Goal: Task Accomplishment & Management: Complete application form

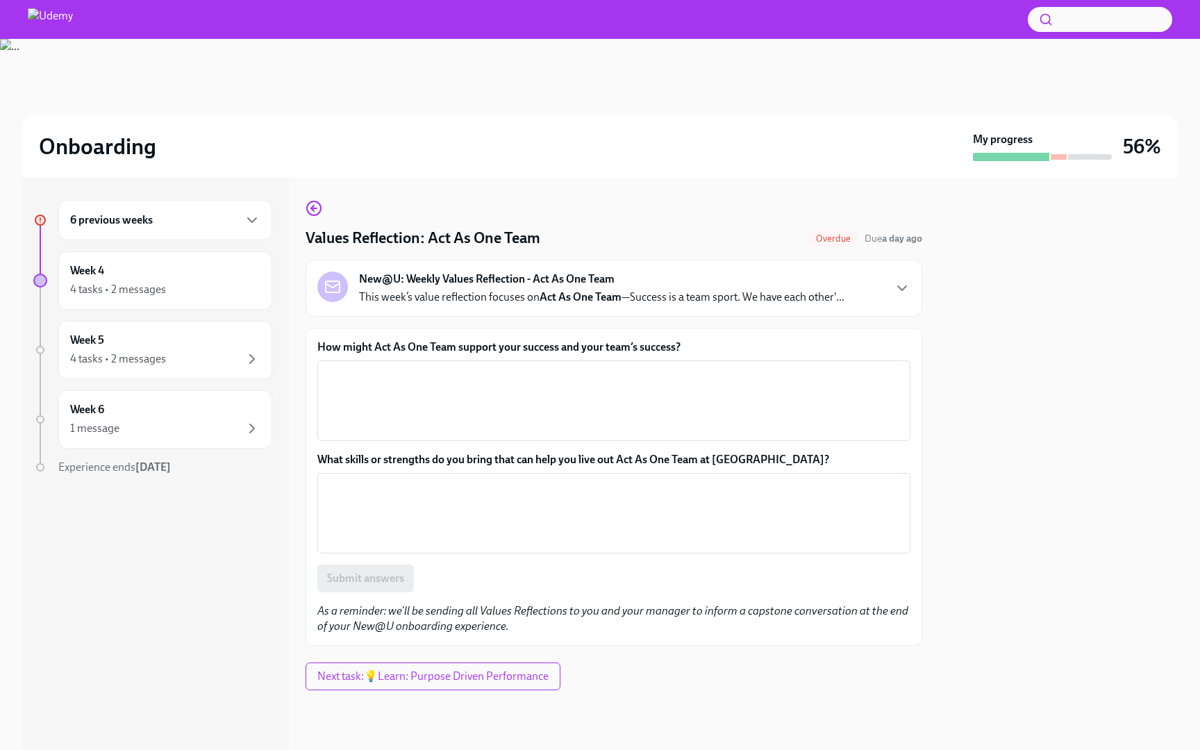
click at [219, 212] on div "6 previous weeks" at bounding box center [165, 220] width 190 height 17
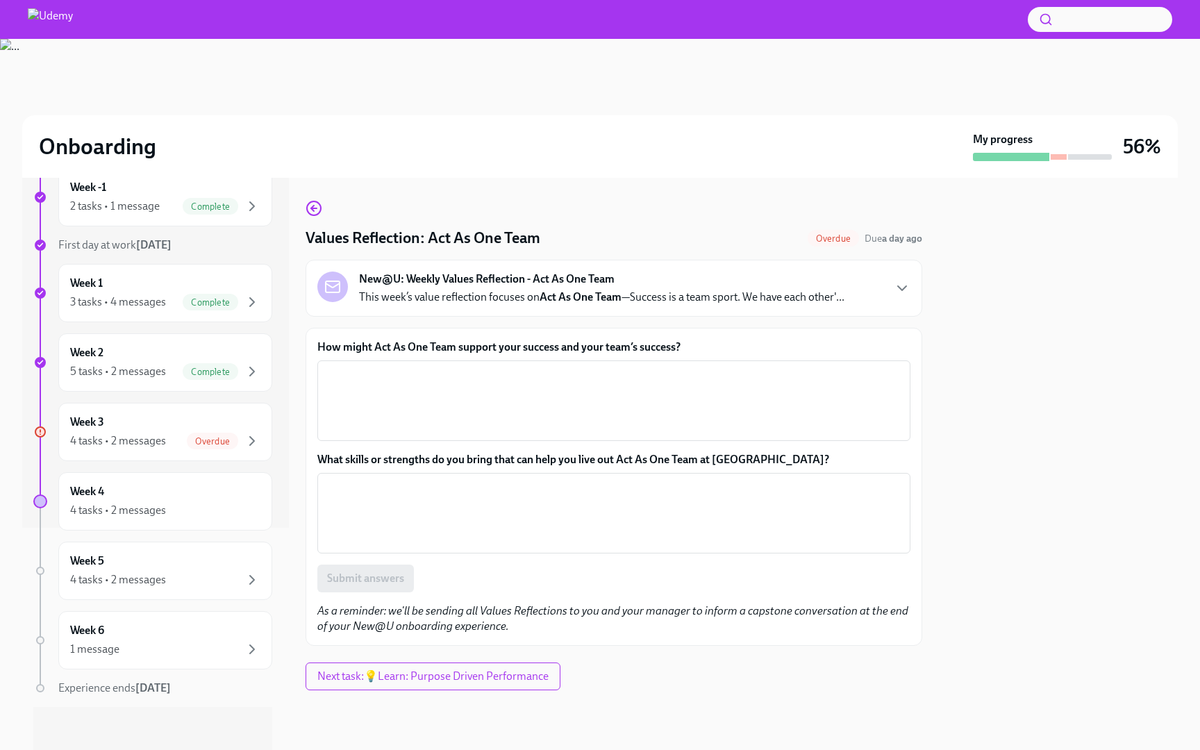
scroll to position [224, 0]
click at [208, 446] on div "Overdue" at bounding box center [212, 439] width 51 height 17
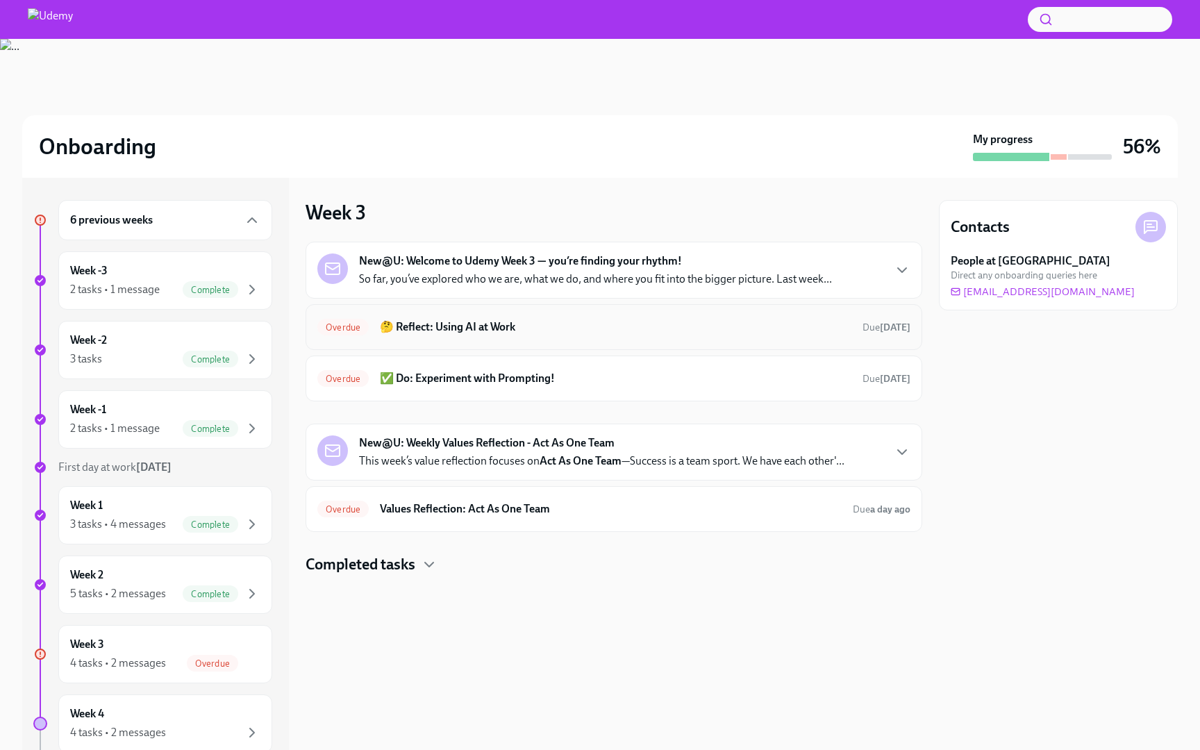
click at [415, 333] on h6 "🤔 Reflect: Using AI at Work" at bounding box center [615, 326] width 471 height 15
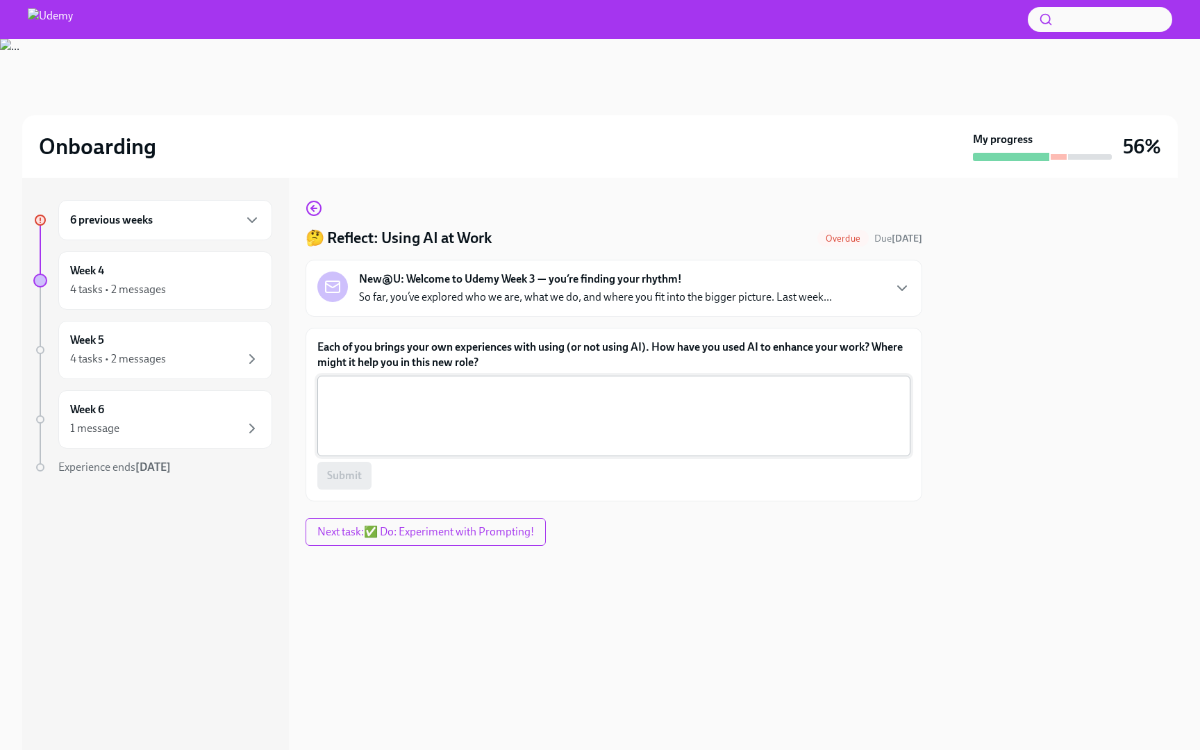
click at [398, 401] on textarea "Each of you brings your own experiences with using (or not using AI). How have …" at bounding box center [614, 416] width 576 height 67
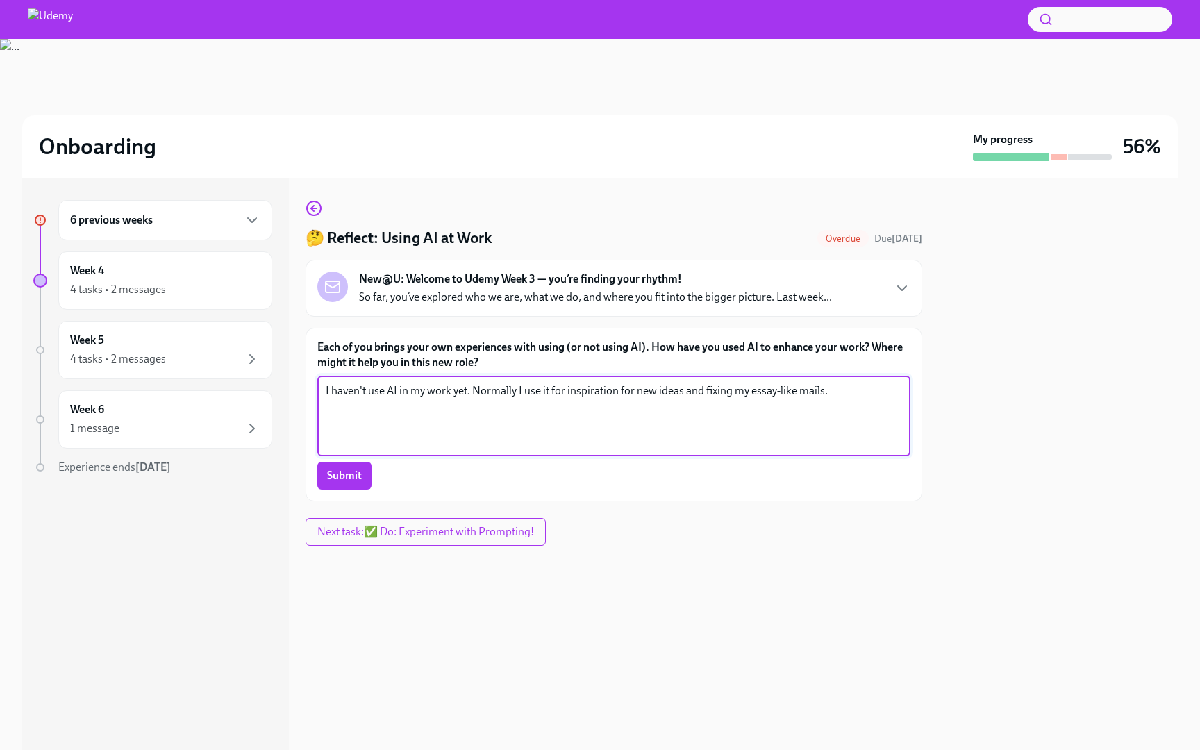
click at [798, 392] on textarea "I haven't use AI in my work yet. Normally I use it for inspiration for new idea…" at bounding box center [614, 416] width 576 height 67
type textarea "I haven't use AI in my work yet. Normally I use it for inspiration for new idea…"
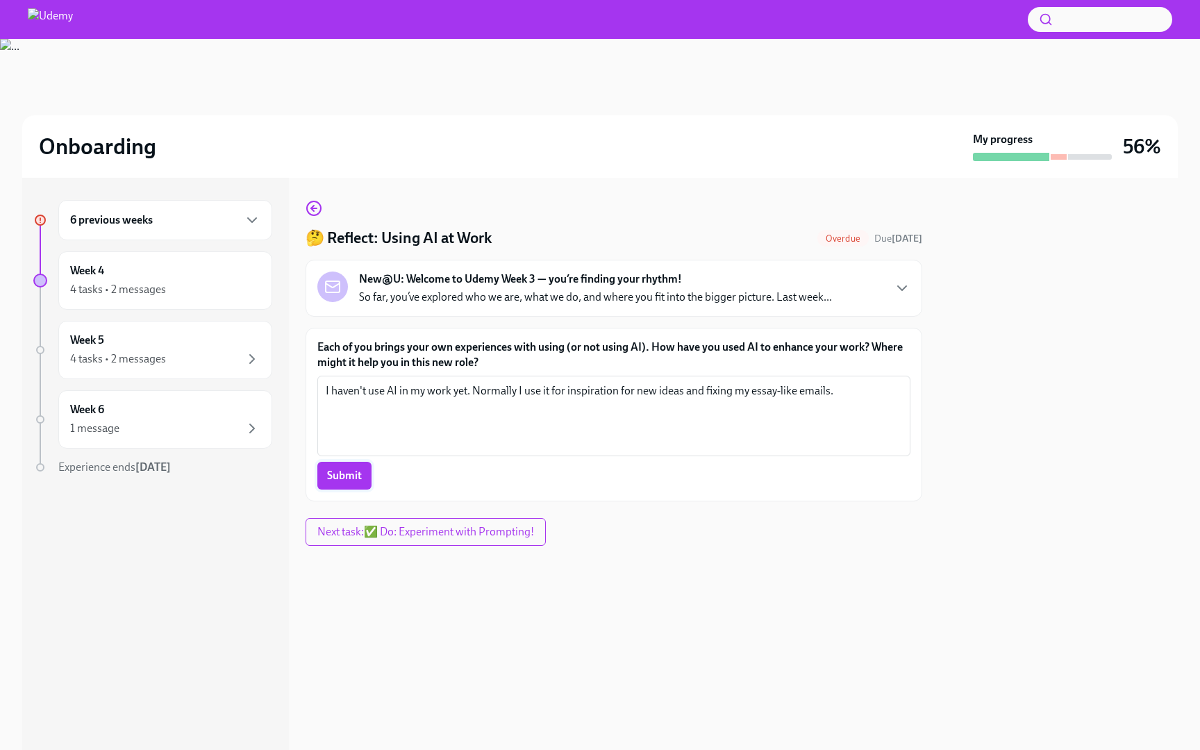
click at [349, 479] on span "Submit" at bounding box center [344, 476] width 35 height 14
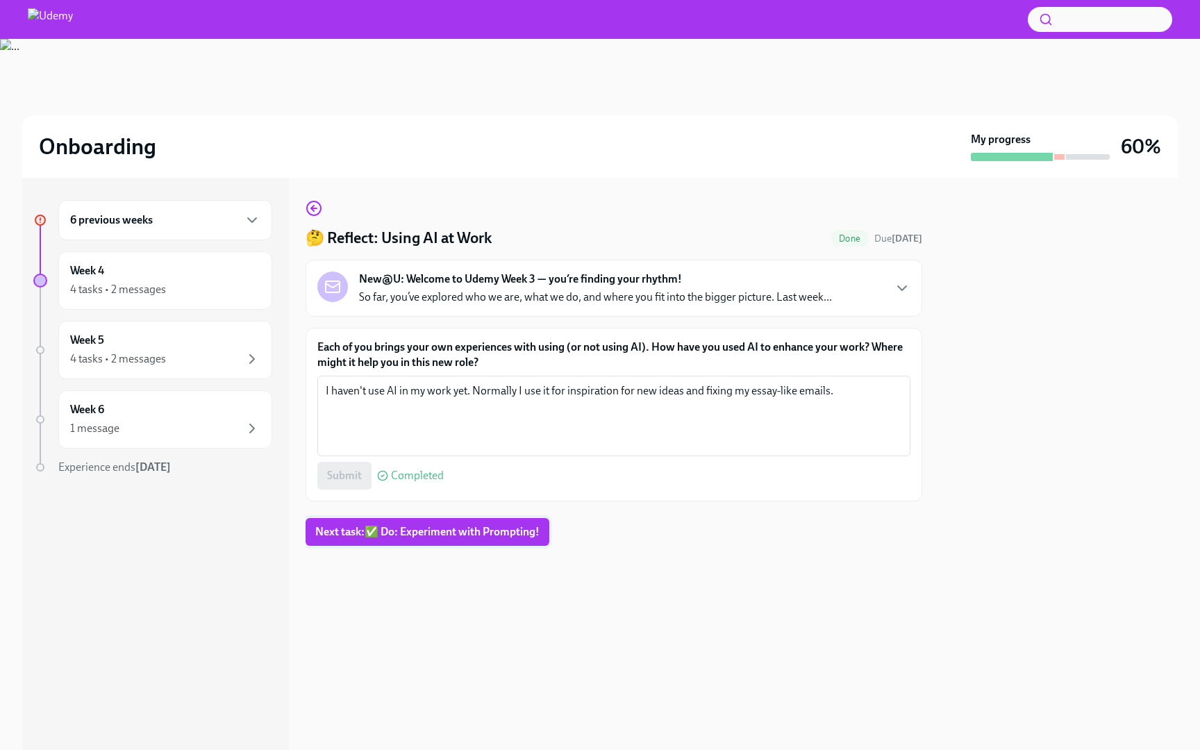
click at [383, 526] on span "Next task : ✅ Do: Experiment with Prompting!" at bounding box center [427, 532] width 224 height 14
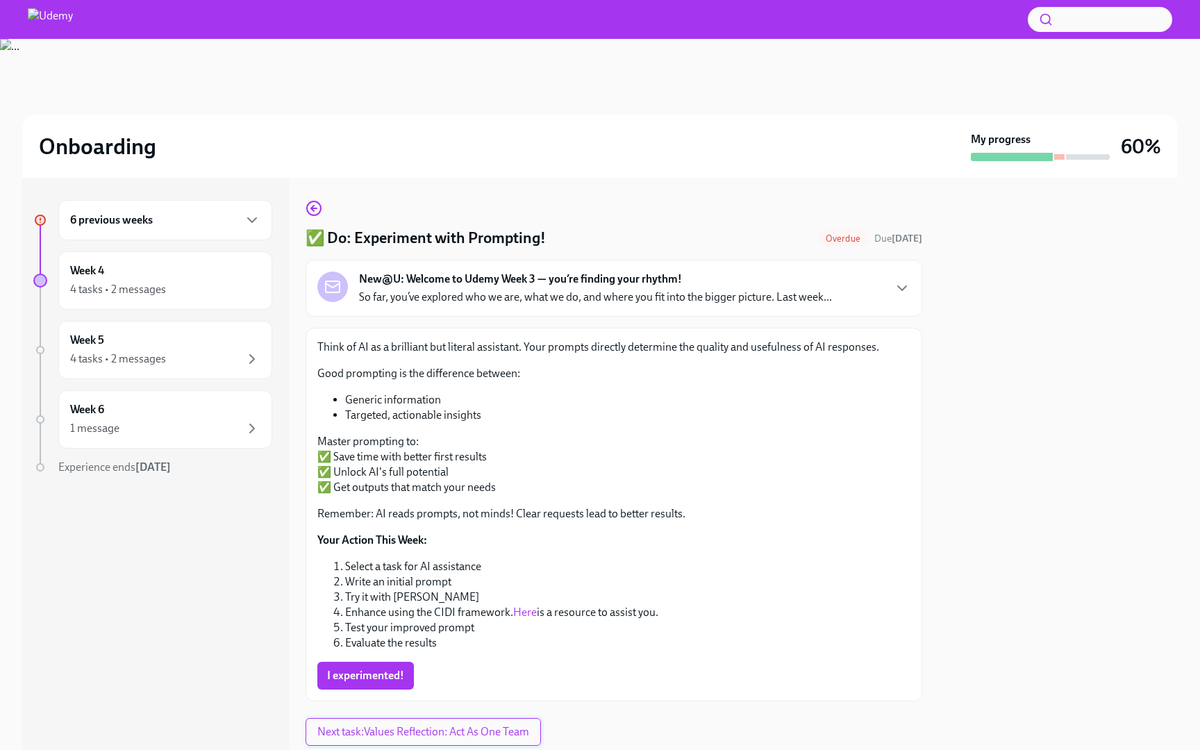
scroll to position [40, 0]
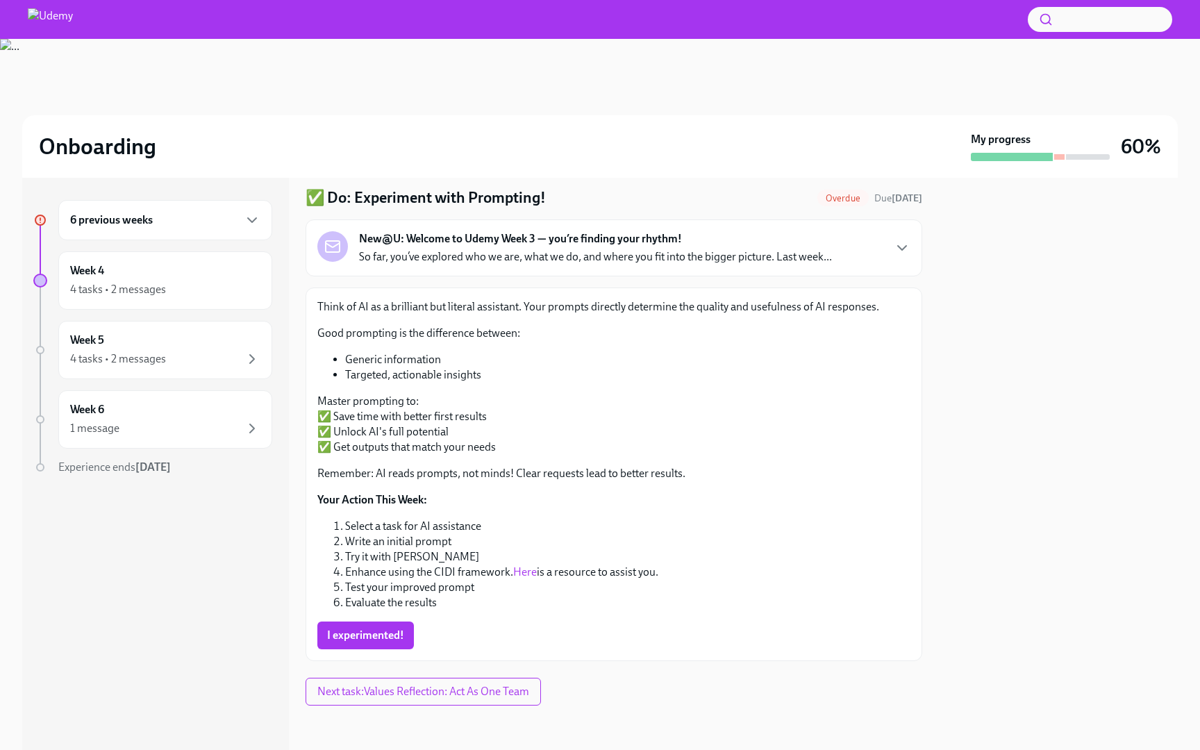
click at [387, 498] on strong "Your Action This Week:" at bounding box center [372, 499] width 110 height 13
click at [392, 514] on div "Think of AI as a brilliant but literal assistant. Your prompts directly determi…" at bounding box center [613, 454] width 593 height 311
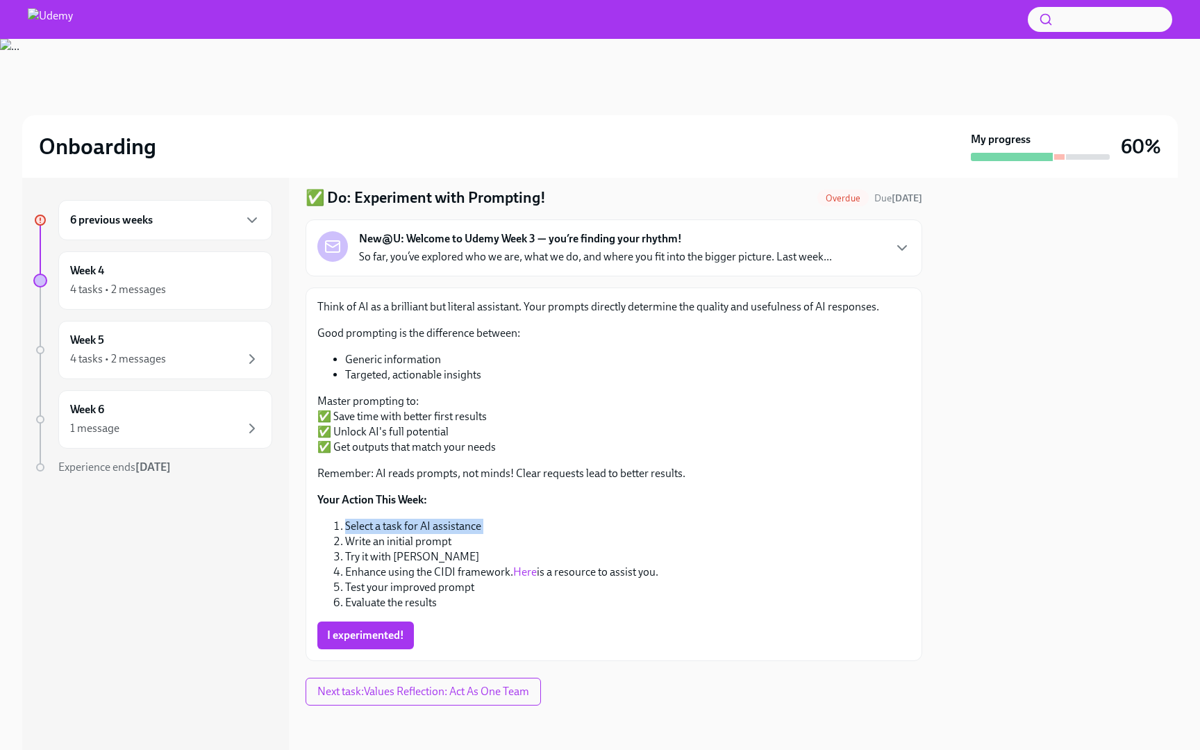
click at [392, 514] on div "Think of AI as a brilliant but literal assistant. Your prompts directly determi…" at bounding box center [613, 454] width 593 height 311
click at [393, 524] on li "Select a task for AI assistance" at bounding box center [627, 526] width 565 height 15
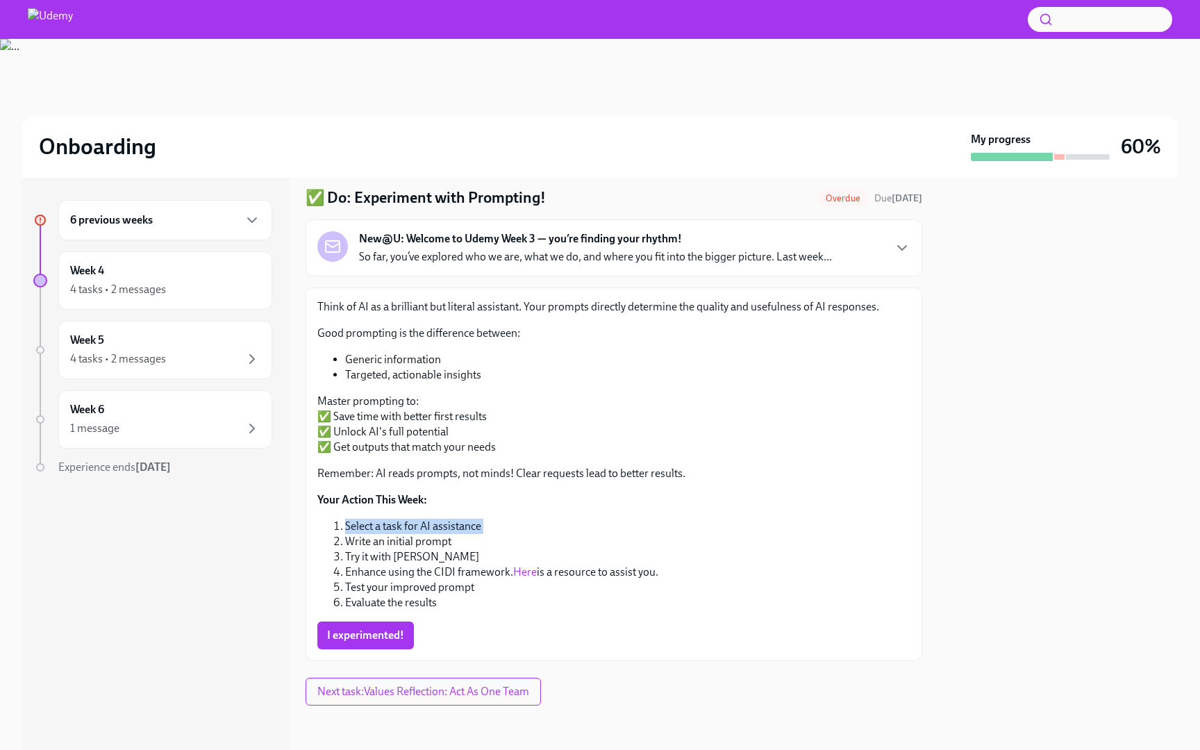
click at [393, 531] on li "Select a task for AI assistance" at bounding box center [627, 526] width 565 height 15
click at [392, 532] on li "Select a task for AI assistance" at bounding box center [627, 526] width 565 height 15
click at [382, 633] on span "I experimented!" at bounding box center [365, 635] width 77 height 14
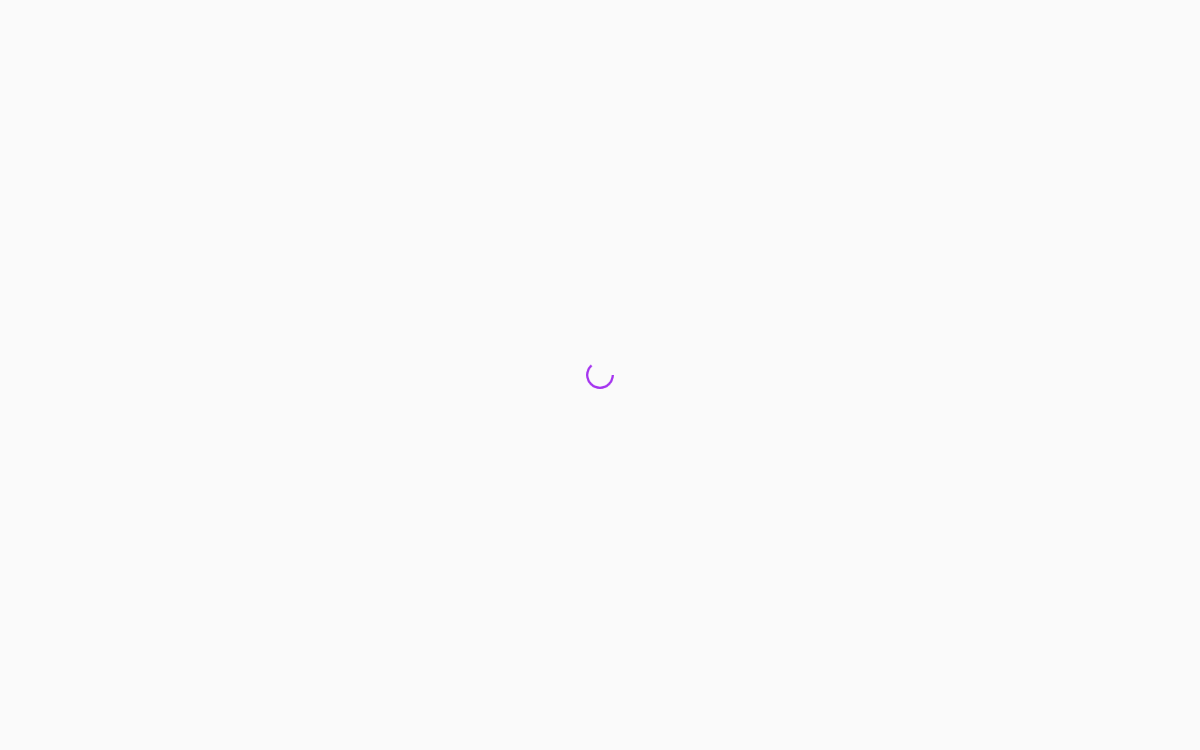
click at [396, 354] on div at bounding box center [600, 375] width 1200 height 750
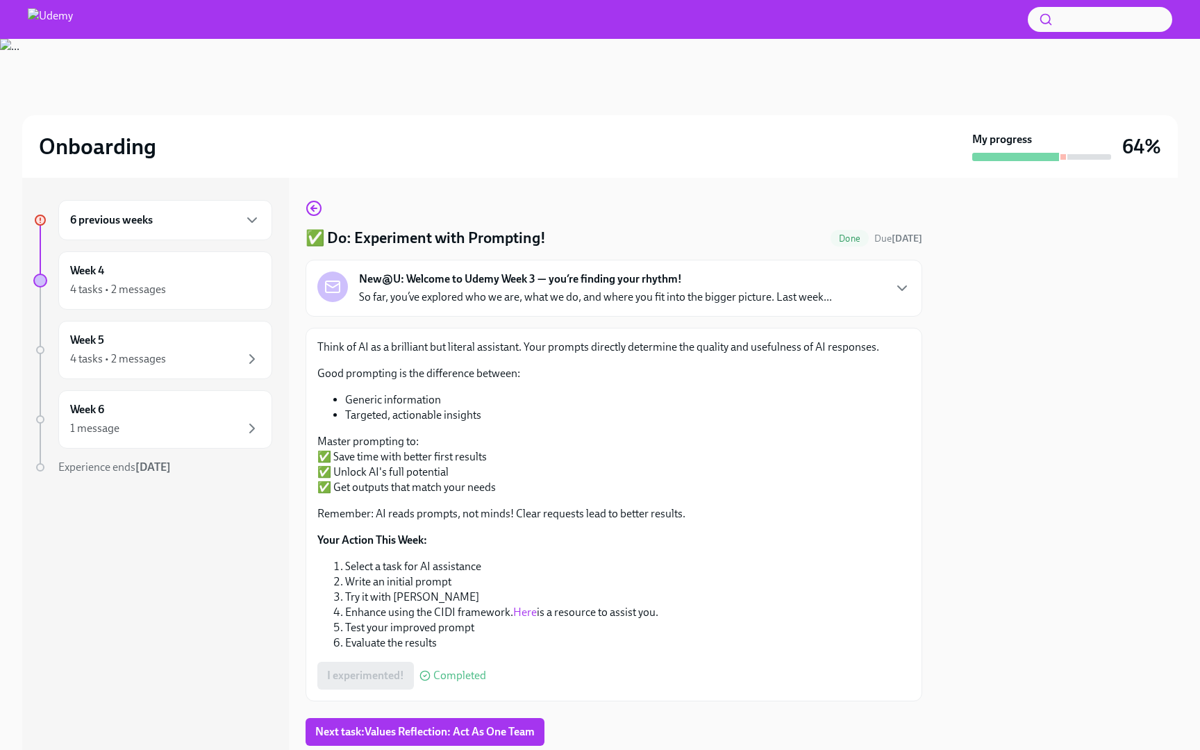
click at [203, 212] on div "6 previous weeks" at bounding box center [165, 220] width 190 height 17
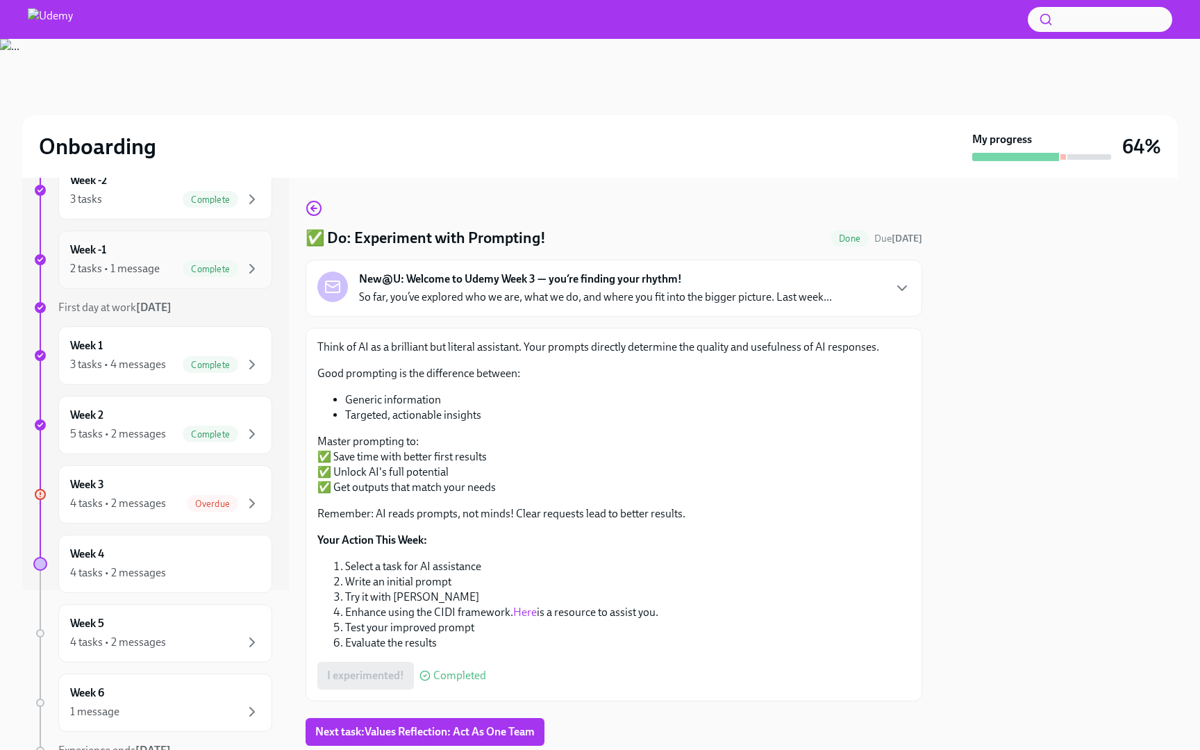
scroll to position [224, 0]
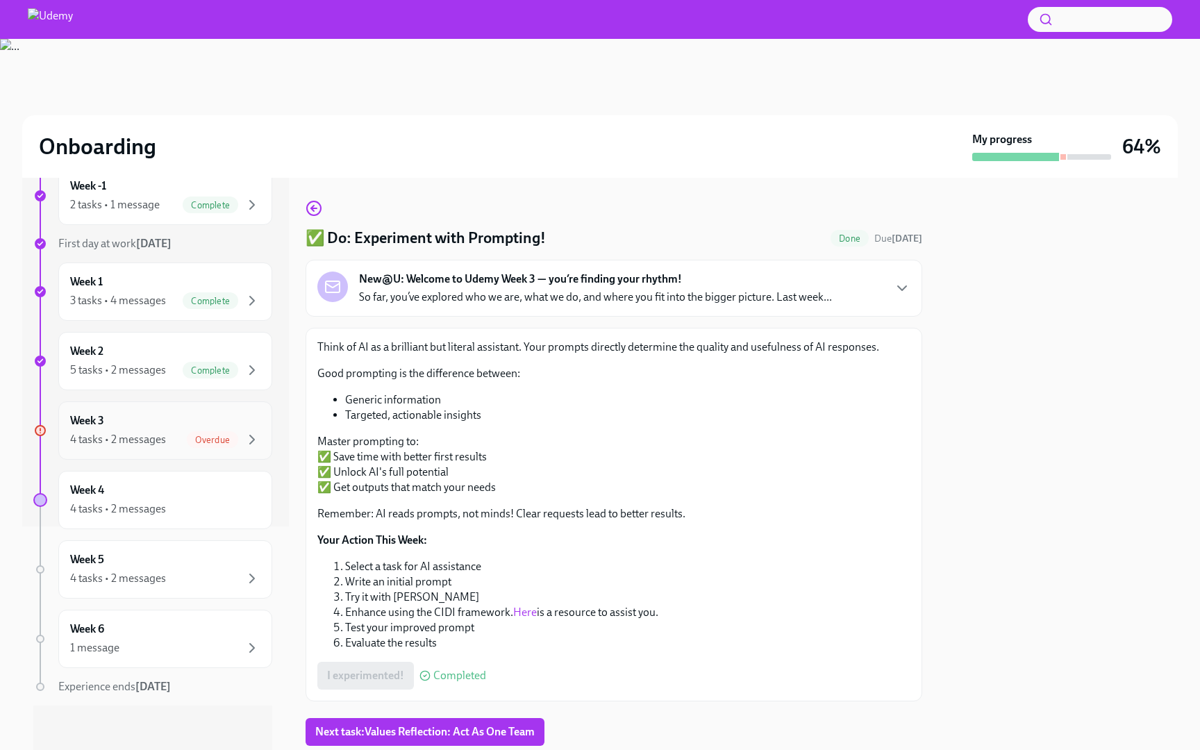
click at [182, 420] on div "Week 3 4 tasks • 2 messages Overdue" at bounding box center [165, 430] width 190 height 35
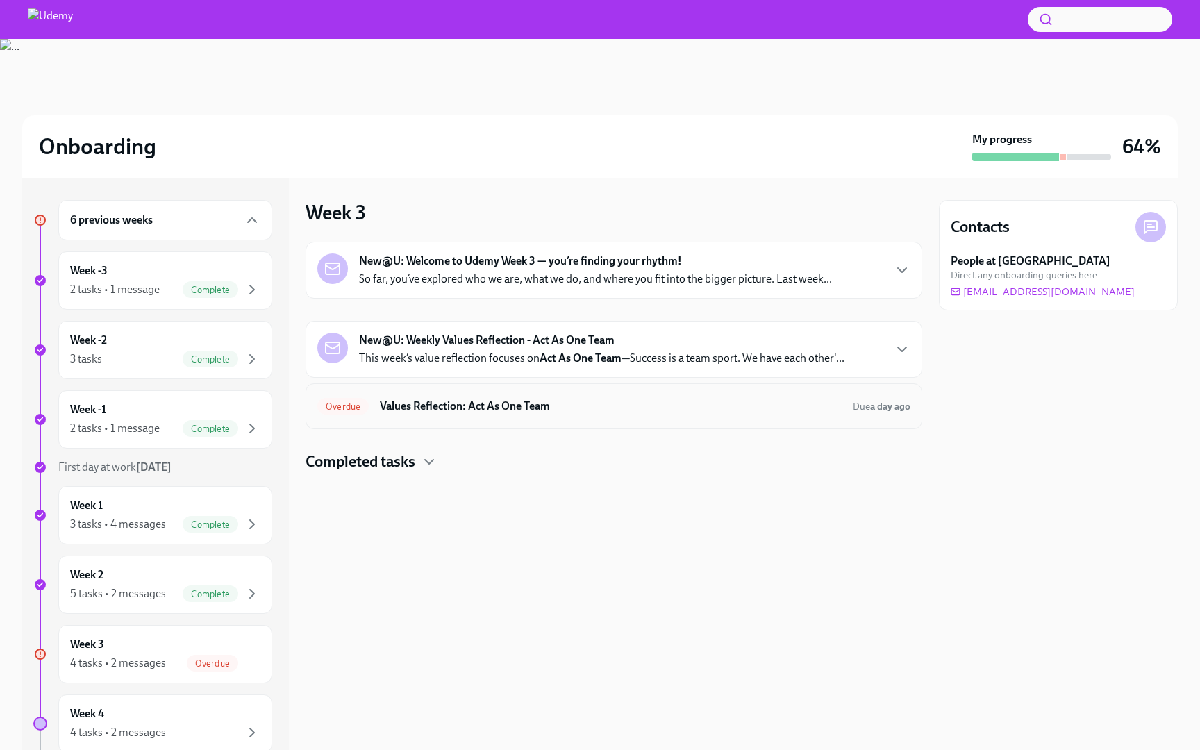
click at [421, 399] on h6 "Values Reflection: Act As One Team" at bounding box center [611, 406] width 462 height 15
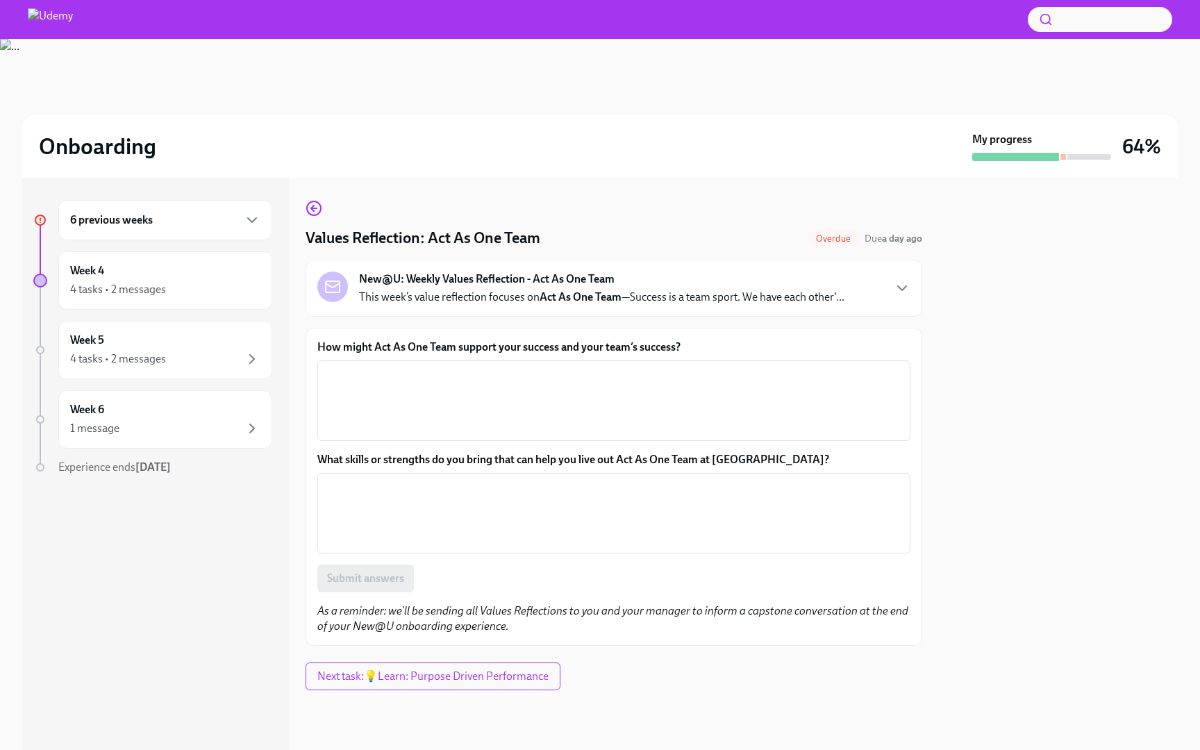
click at [749, 290] on p "This week’s value reflection focuses on Act As One Team —Success is a team spor…" at bounding box center [601, 297] width 485 height 15
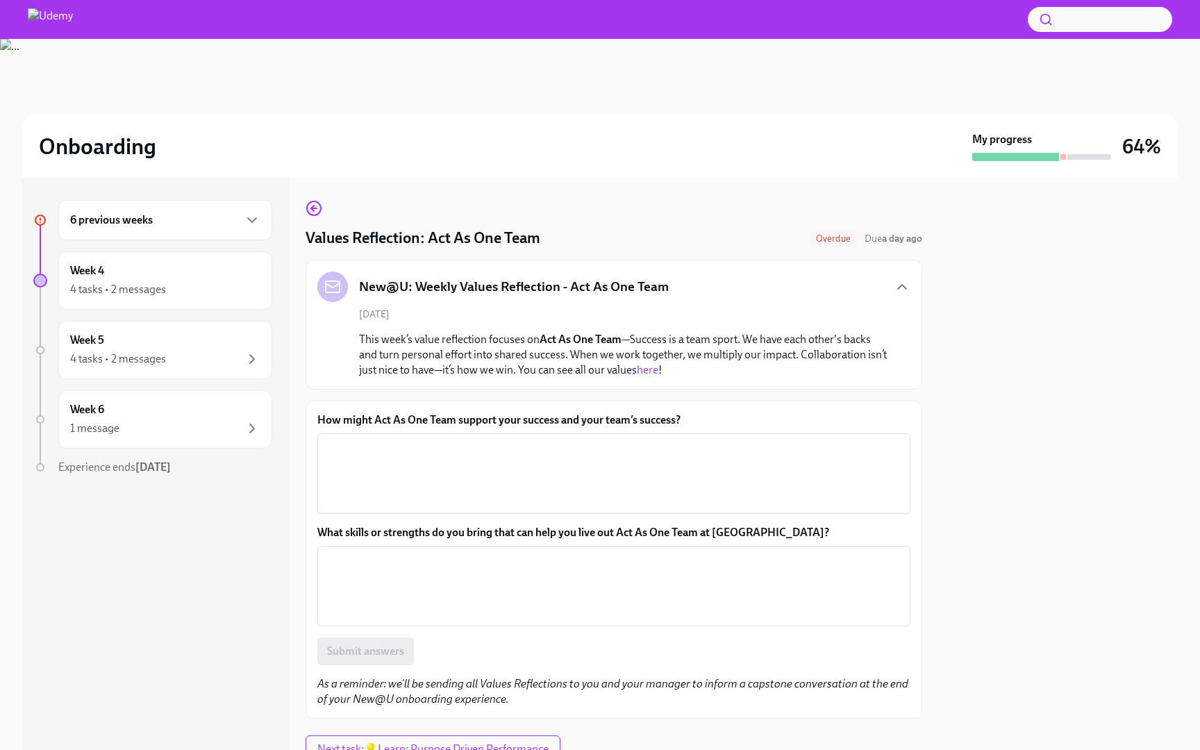
click at [647, 374] on link "here" at bounding box center [648, 369] width 22 height 13
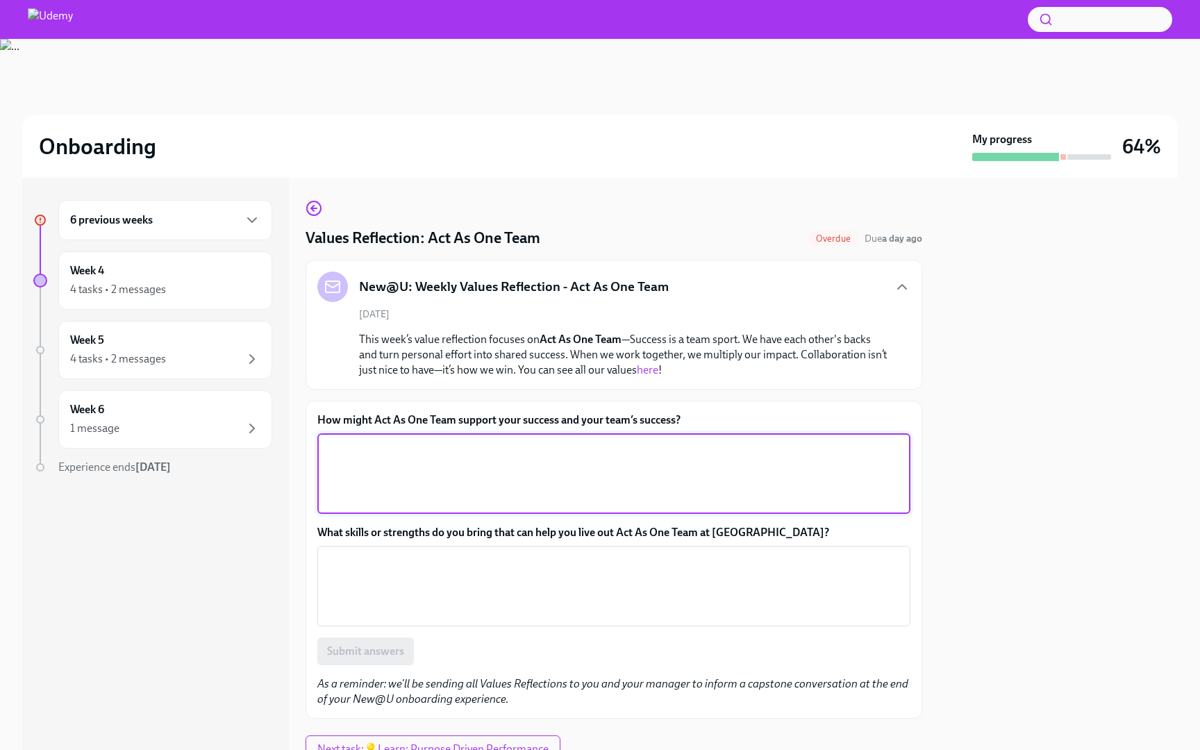
click at [408, 462] on textarea "How might Act As One Team support your success and your team’s success?" at bounding box center [614, 473] width 576 height 67
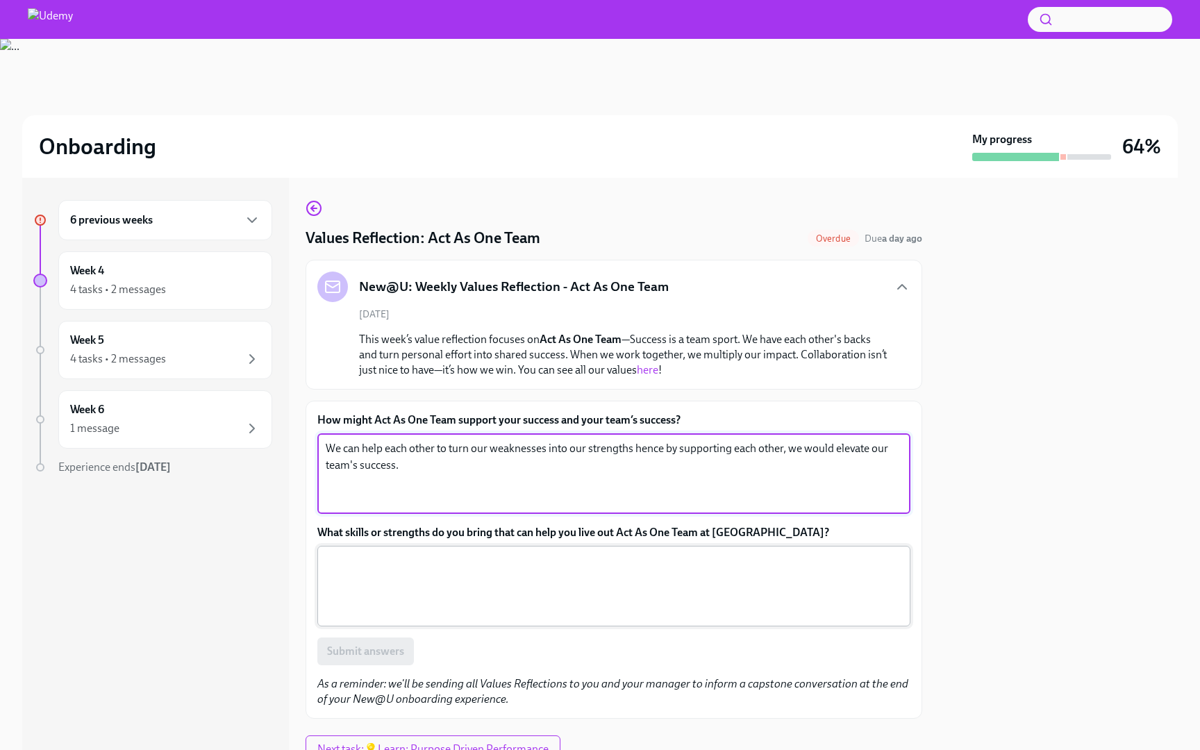
type textarea "We can help each other to turn our weaknesses into our strengths hence by suppo…"
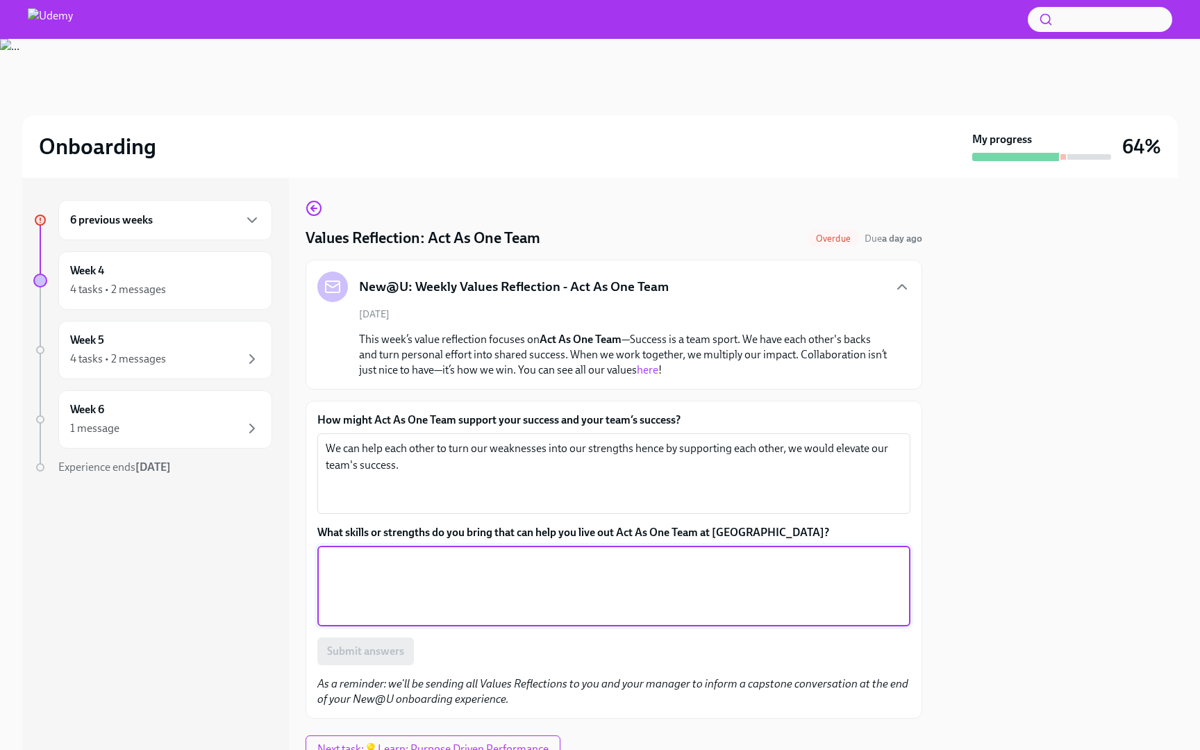
click at [406, 578] on textarea "What skills or strengths do you bring that can help you live out Act As One Tea…" at bounding box center [614, 586] width 576 height 67
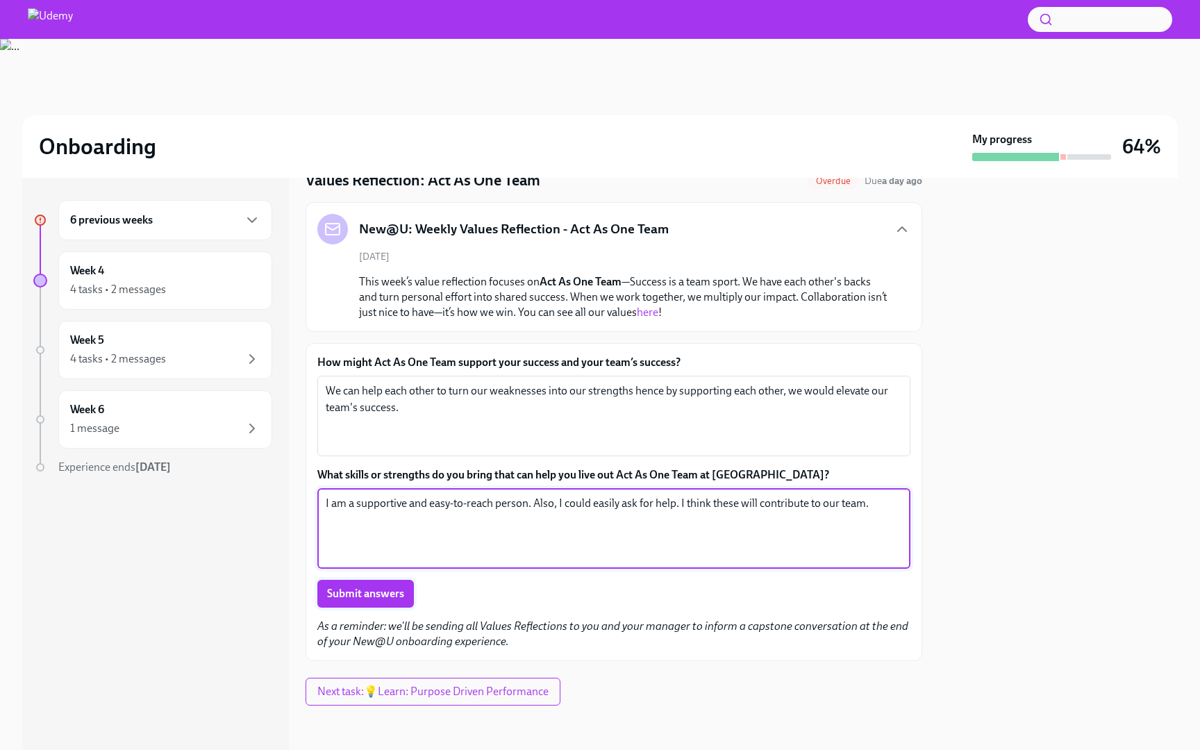
type textarea "I am a supportive and easy-to-reach person. Also, I could easily ask for help. …"
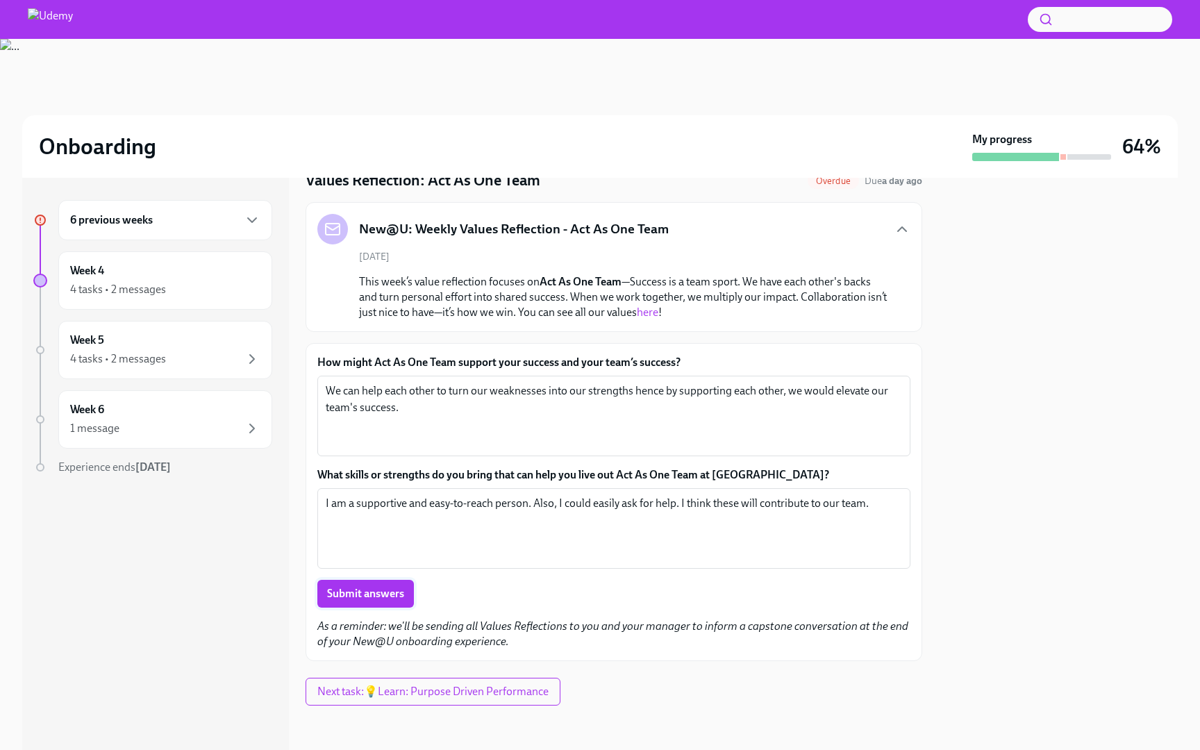
click at [360, 588] on span "Submit answers" at bounding box center [365, 594] width 77 height 14
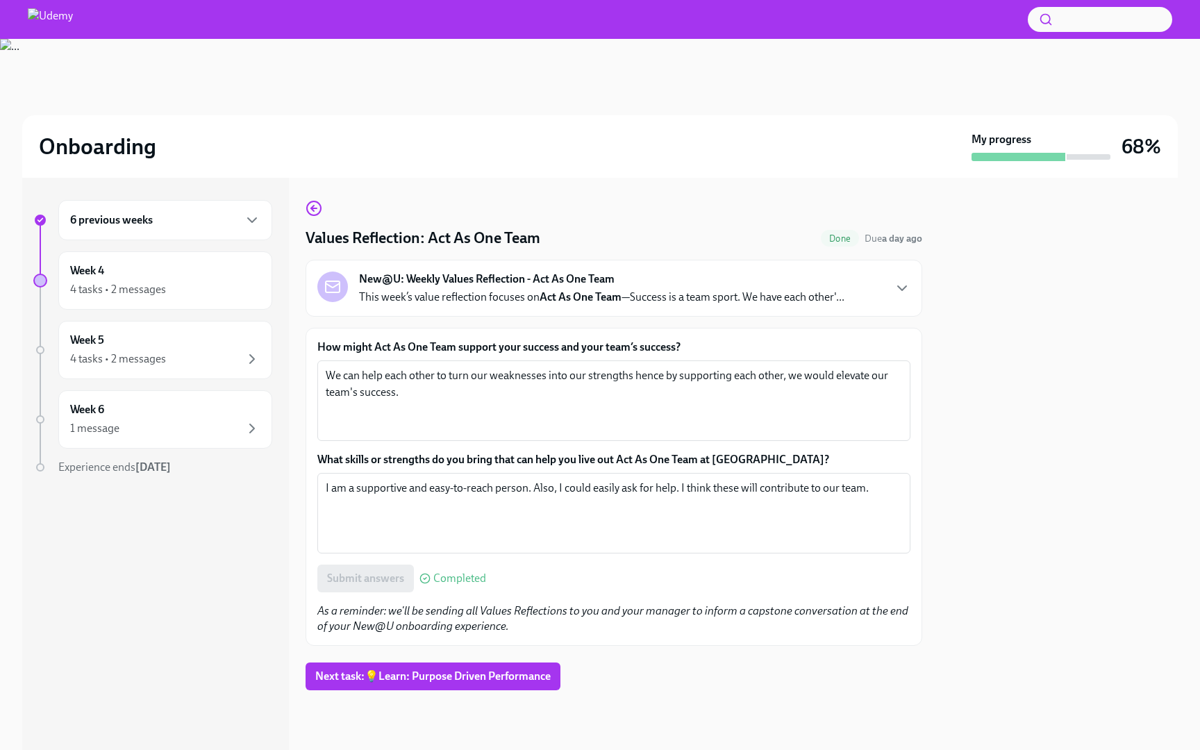
click at [358, 612] on em "As a reminder: we'll be sending all Values Reflections to you and your manager …" at bounding box center [612, 618] width 591 height 28
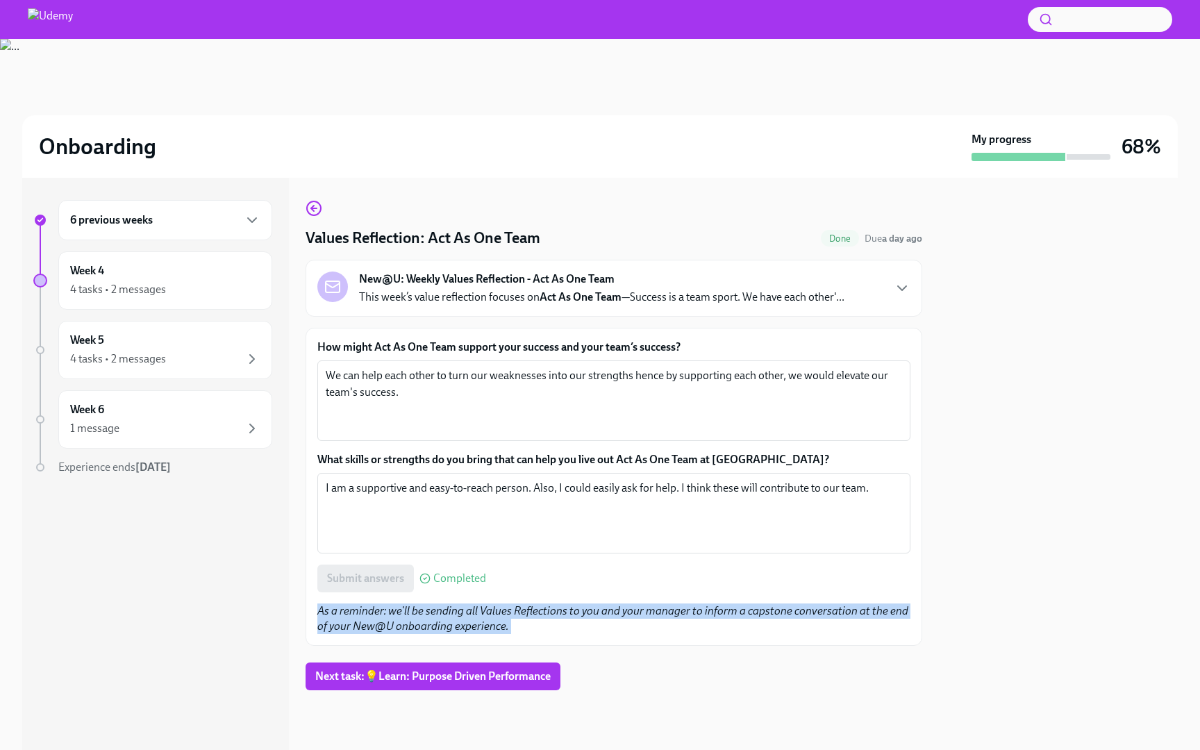
click at [358, 612] on em "As a reminder: we'll be sending all Values Reflections to you and your manager …" at bounding box center [612, 618] width 591 height 28
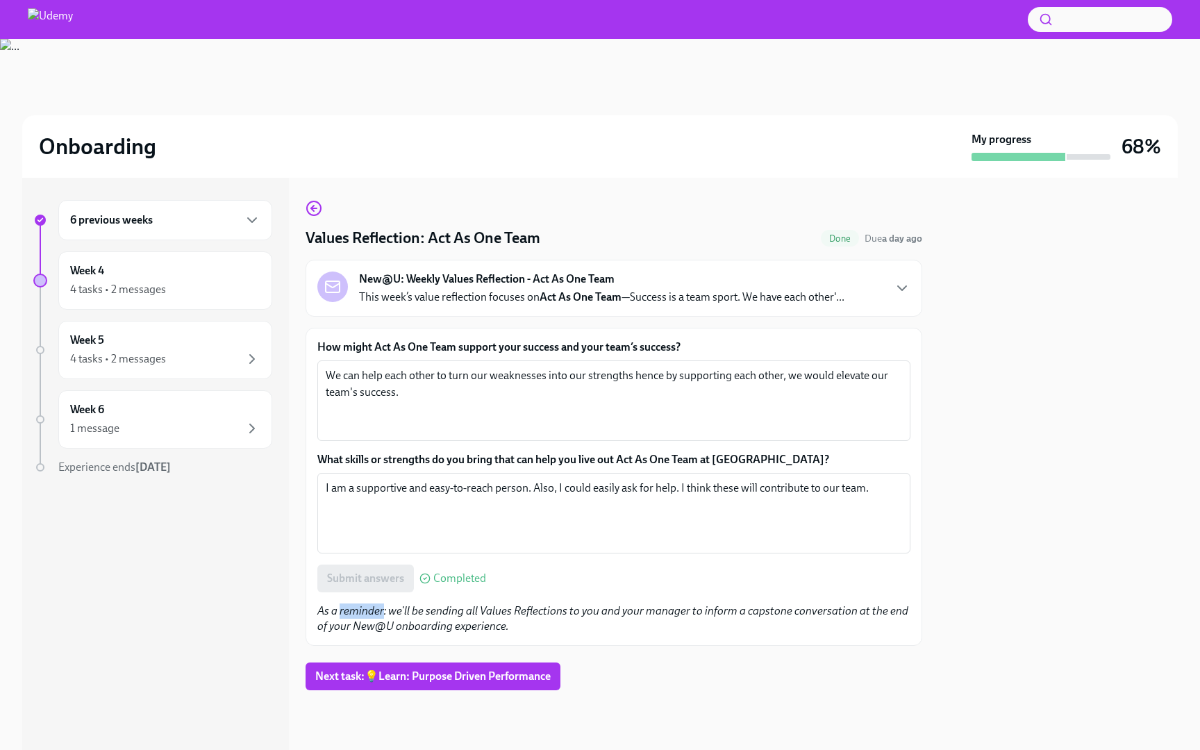
click at [358, 612] on em "As a reminder: we'll be sending all Values Reflections to you and your manager …" at bounding box center [612, 618] width 591 height 28
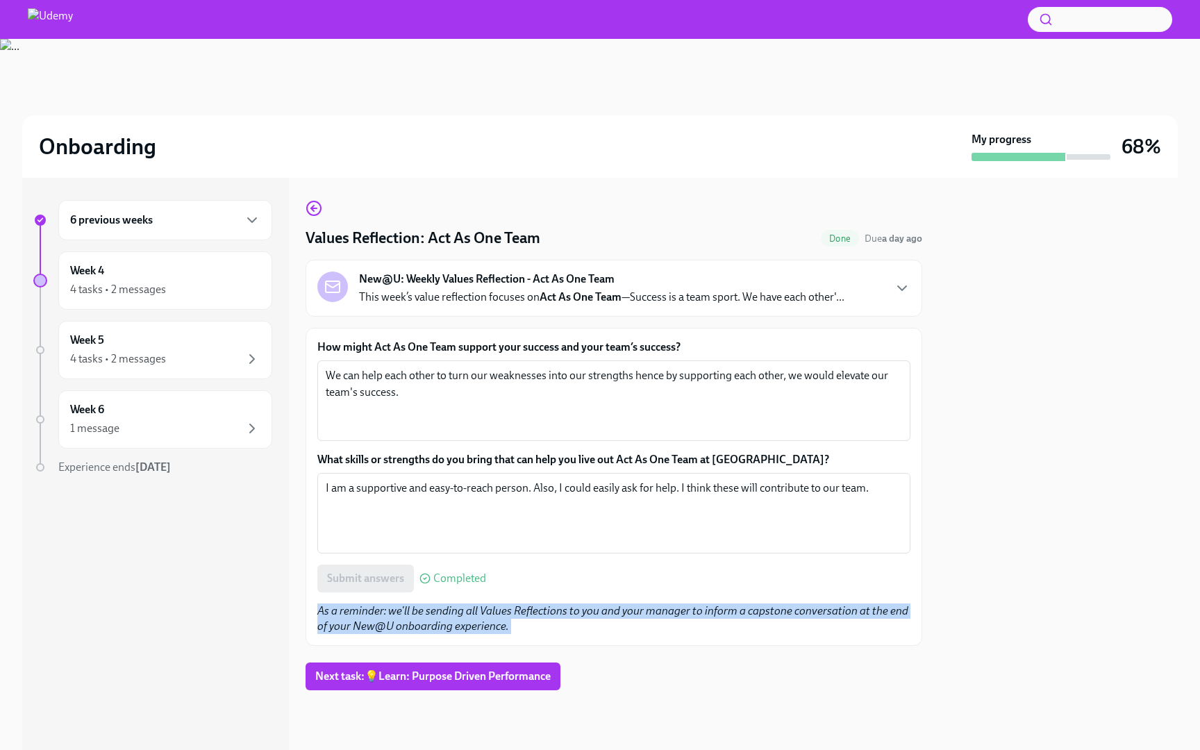
click at [358, 612] on em "As a reminder: we'll be sending all Values Reflections to you and your manager …" at bounding box center [612, 618] width 591 height 28
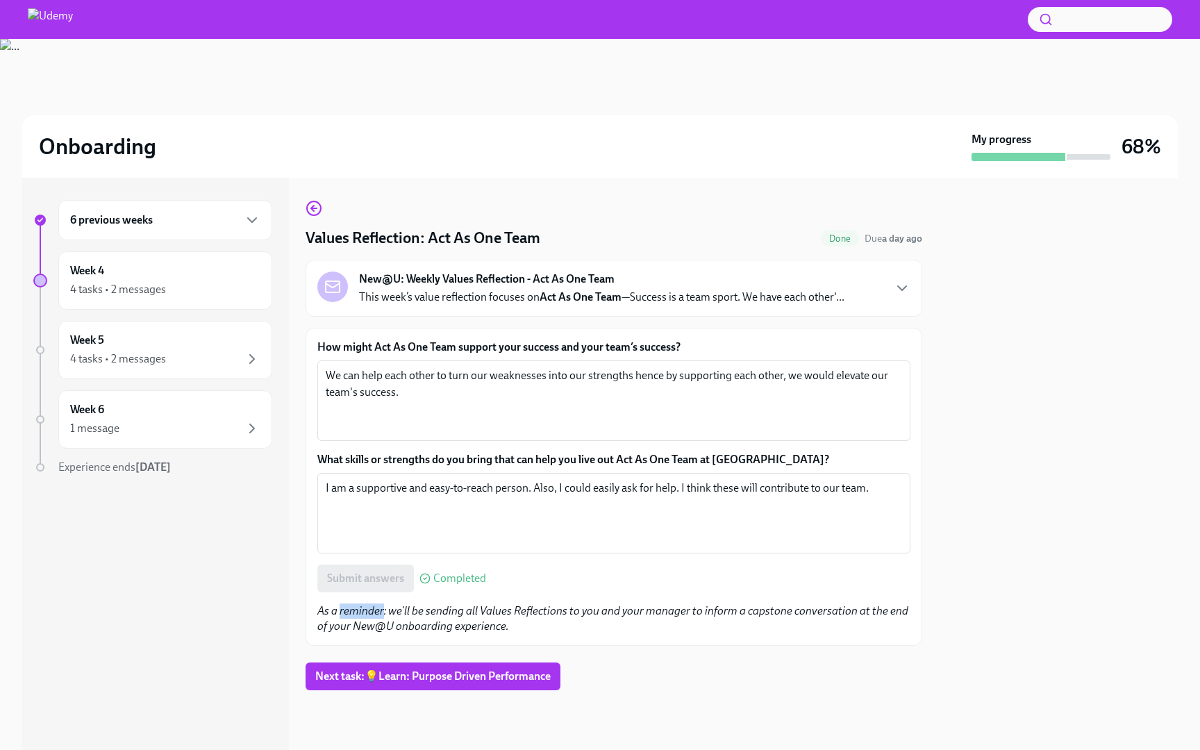
click at [358, 612] on em "As a reminder: we'll be sending all Values Reflections to you and your manager …" at bounding box center [612, 618] width 591 height 28
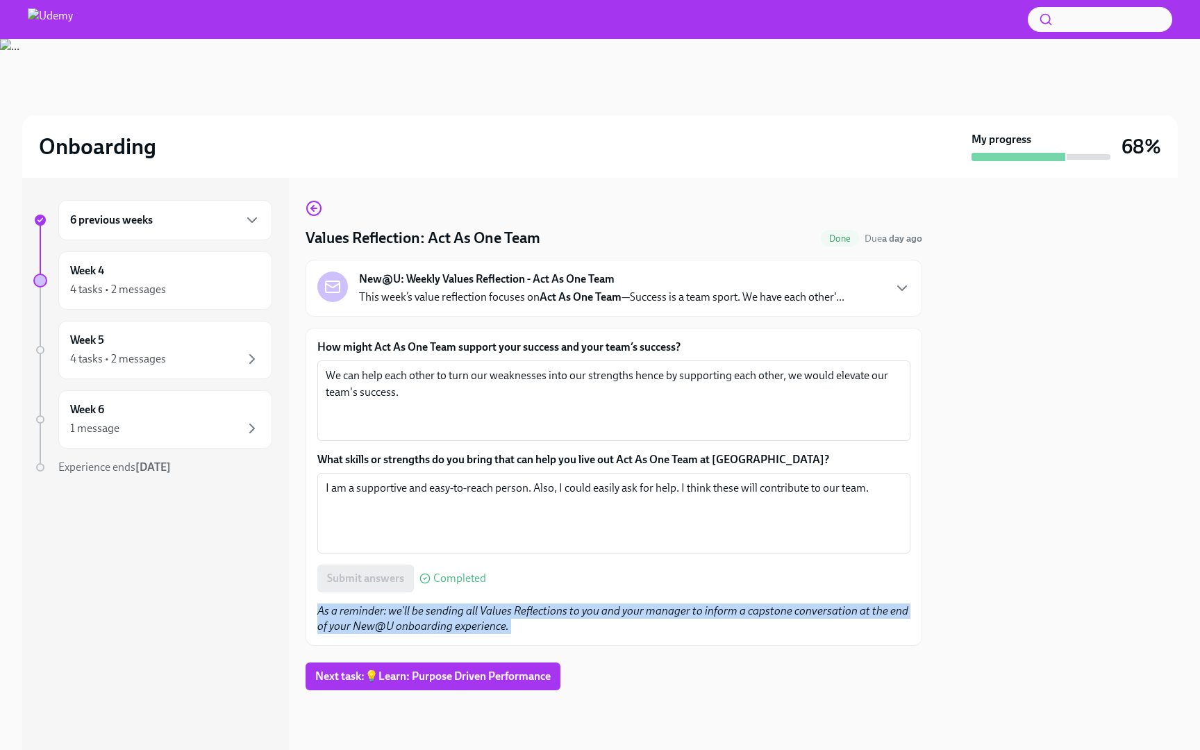
click at [358, 612] on em "As a reminder: we'll be sending all Values Reflections to you and your manager …" at bounding box center [612, 618] width 591 height 28
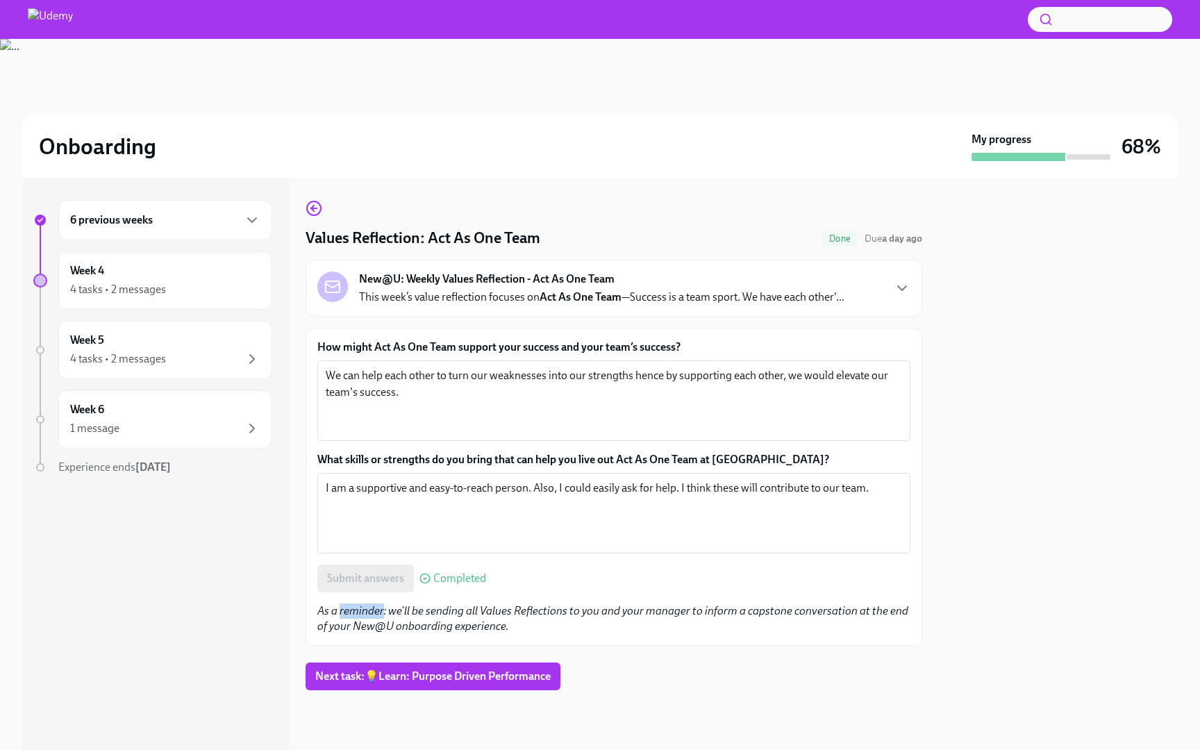
click at [358, 612] on em "As a reminder: we'll be sending all Values Reflections to you and your manager …" at bounding box center [612, 618] width 591 height 28
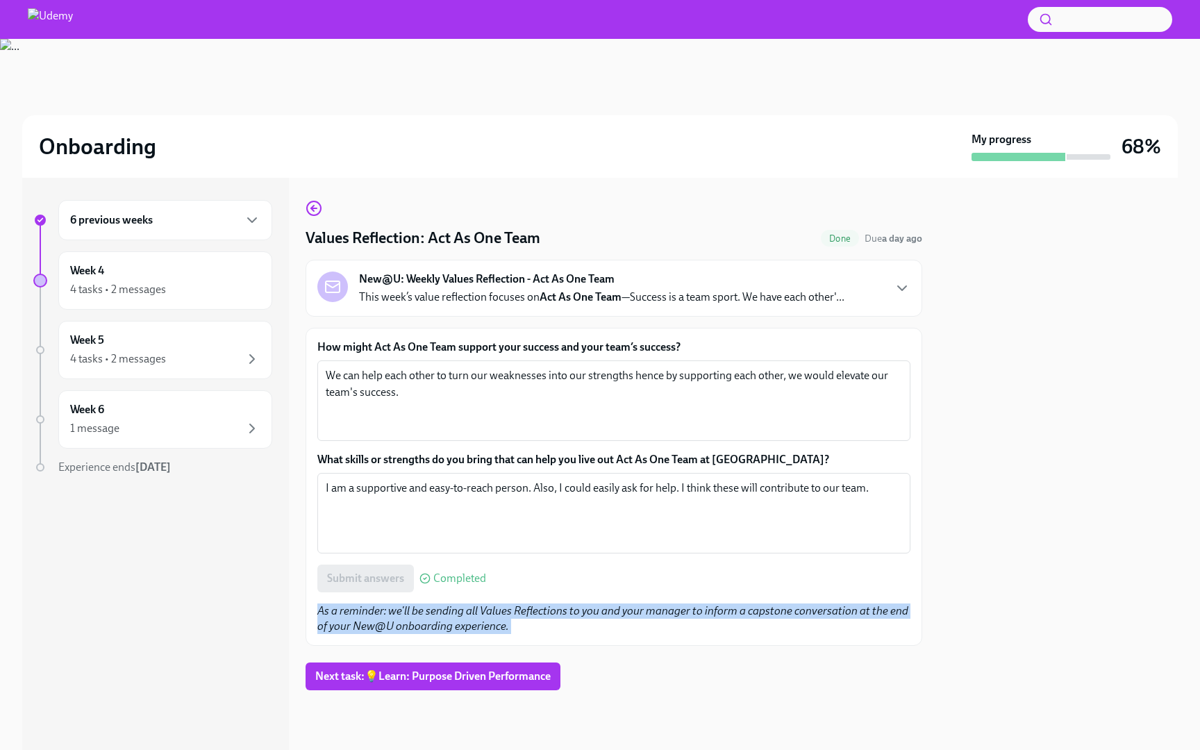
click at [358, 612] on em "As a reminder: we'll be sending all Values Reflections to you and your manager …" at bounding box center [612, 618] width 591 height 28
